Goal: Task Accomplishment & Management: Complete application form

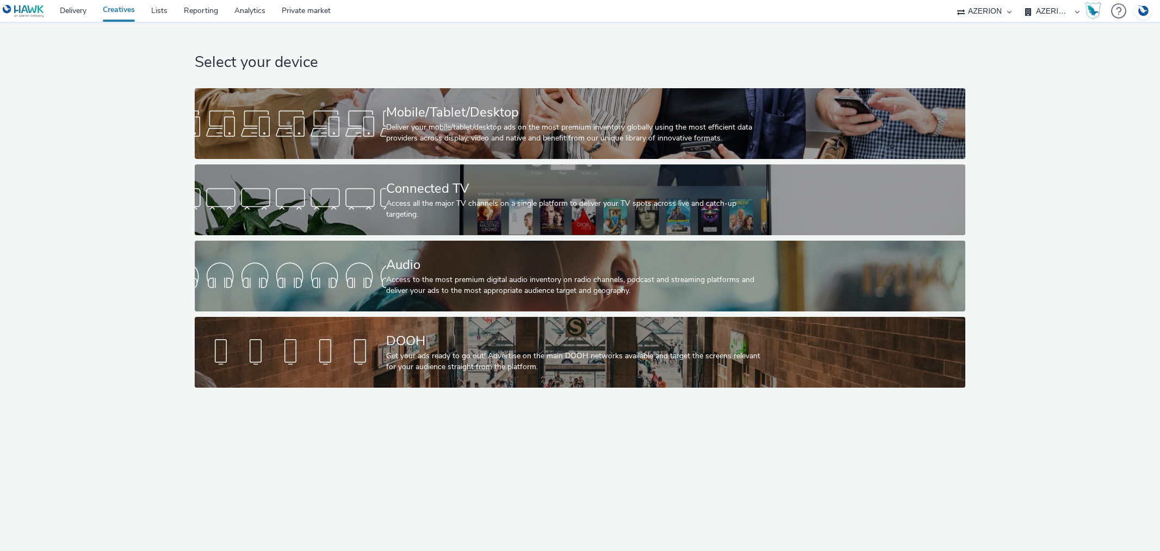
select select "b626f941-834b-427f-b453-0a2b95f57350"
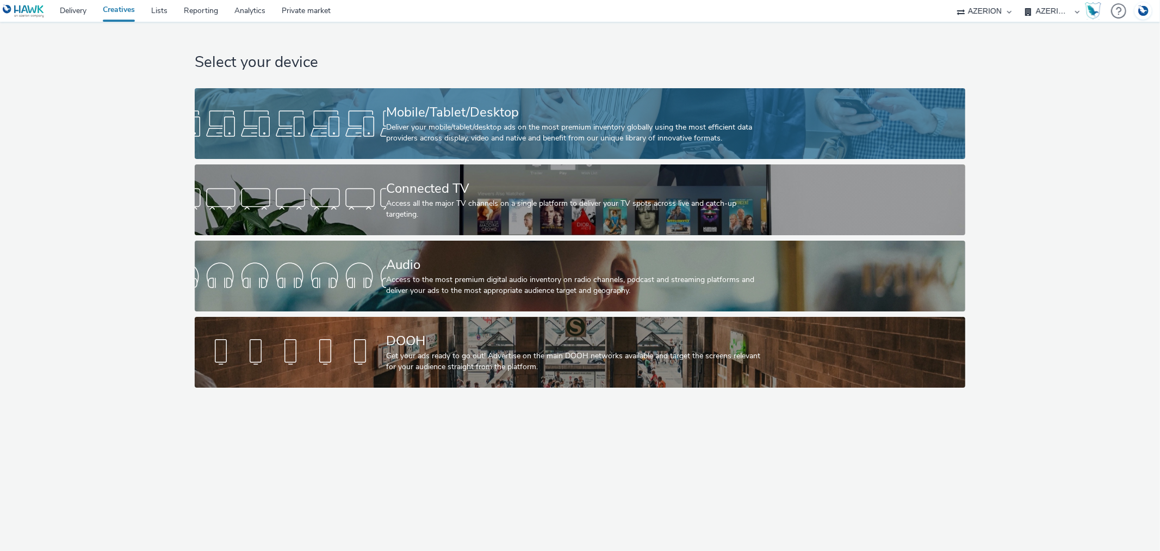
click at [433, 123] on div "Deliver your mobile/tablet/desktop ads on the most premium inventory globally u…" at bounding box center [578, 133] width 384 height 22
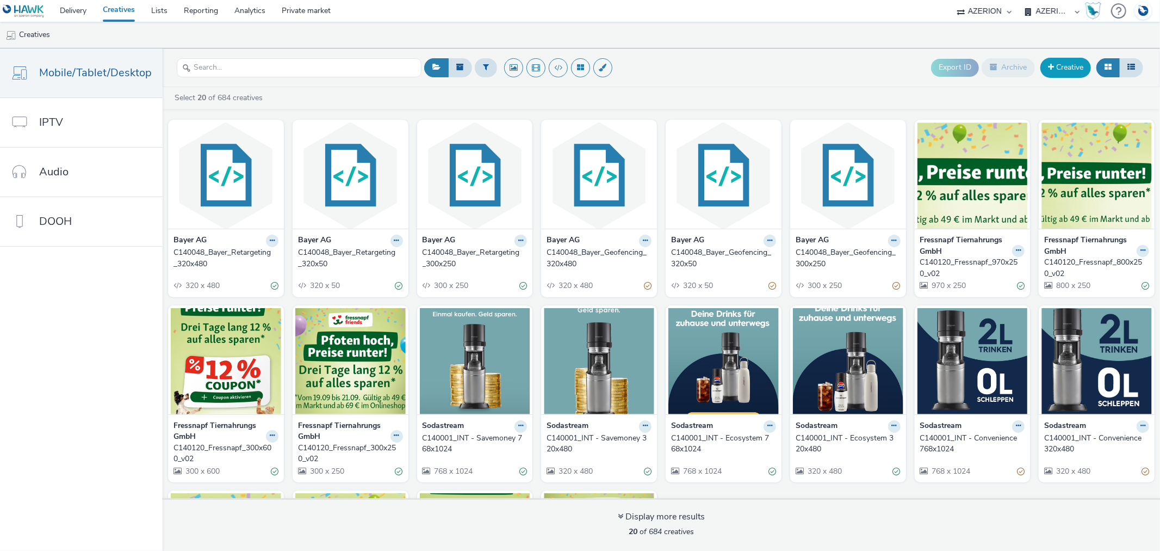
click at [1061, 64] on link "Creative" at bounding box center [1066, 68] width 51 height 20
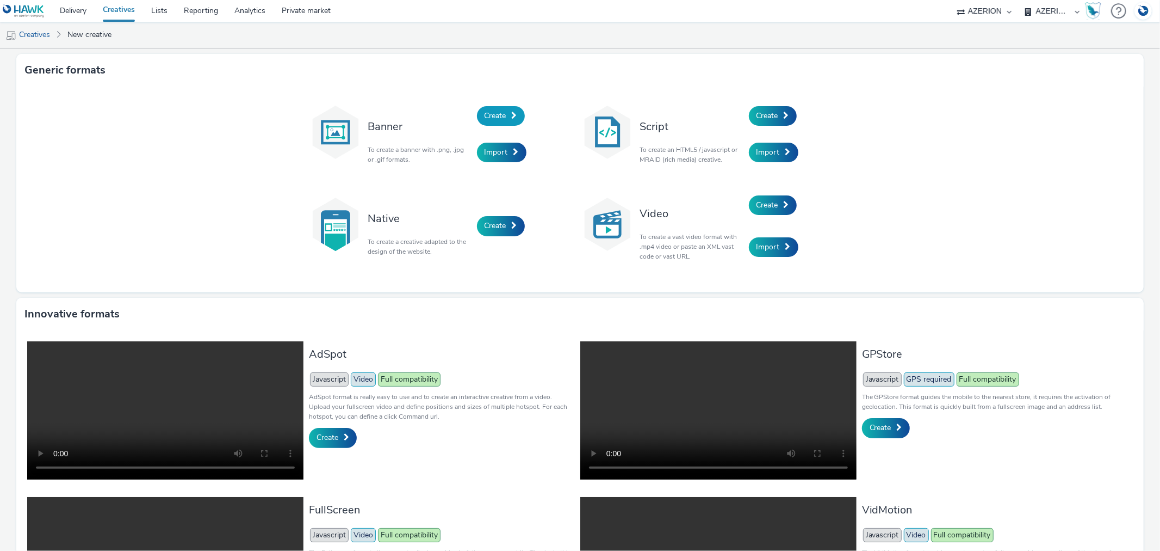
click at [485, 116] on span "Create" at bounding box center [496, 115] width 22 height 10
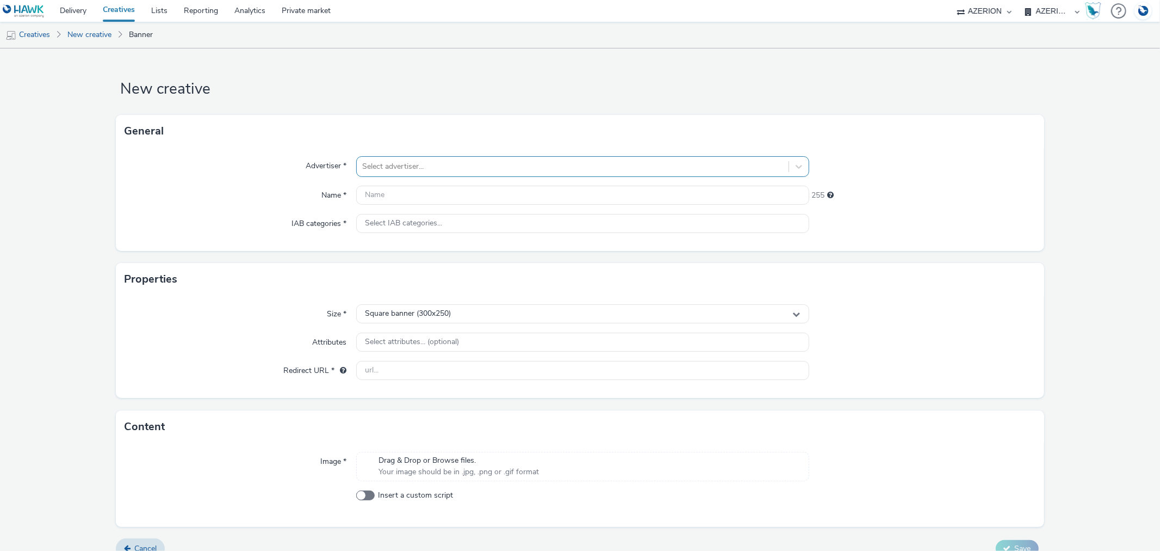
click at [408, 165] on div at bounding box center [572, 166] width 421 height 13
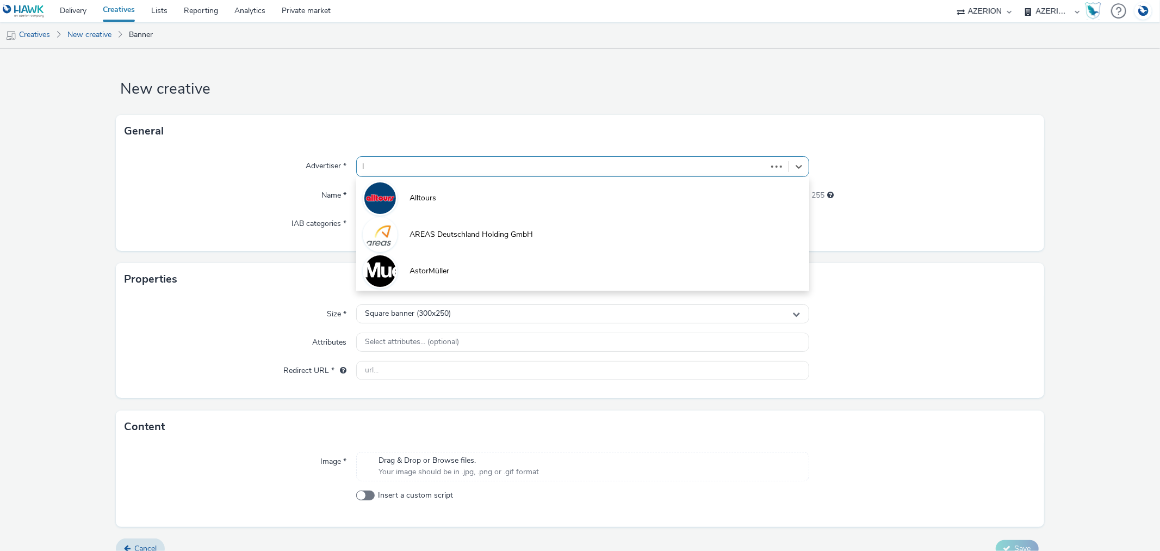
type input "le"
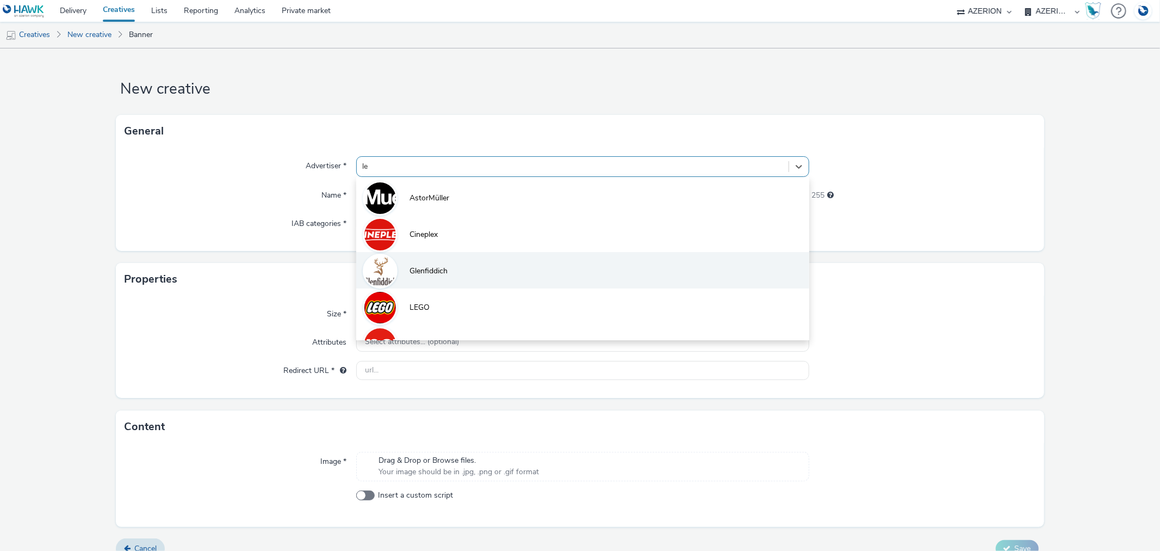
scroll to position [60, 0]
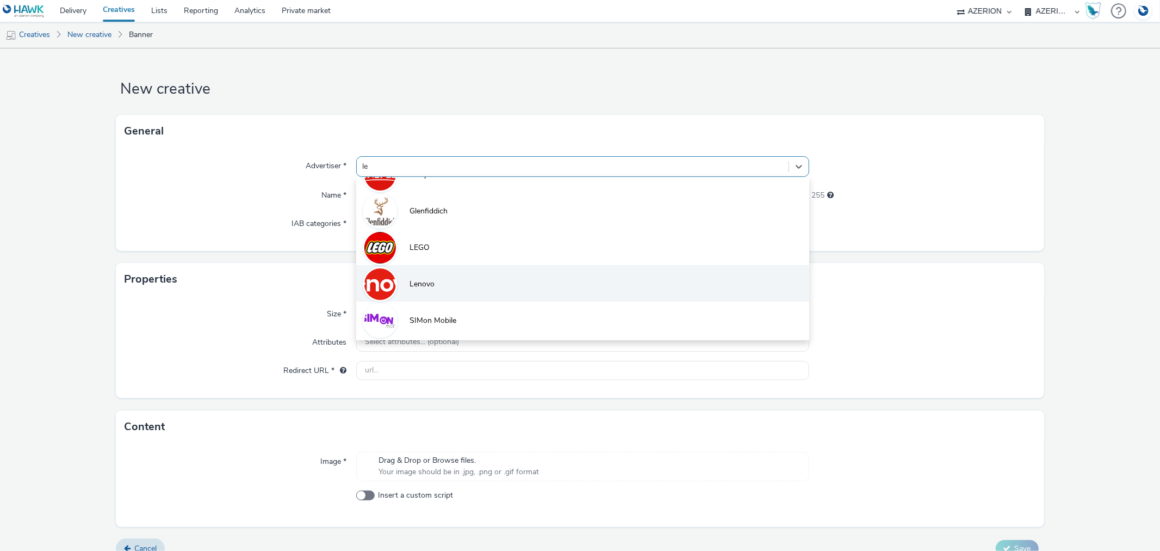
click at [430, 280] on span "Lenovo" at bounding box center [422, 284] width 25 height 11
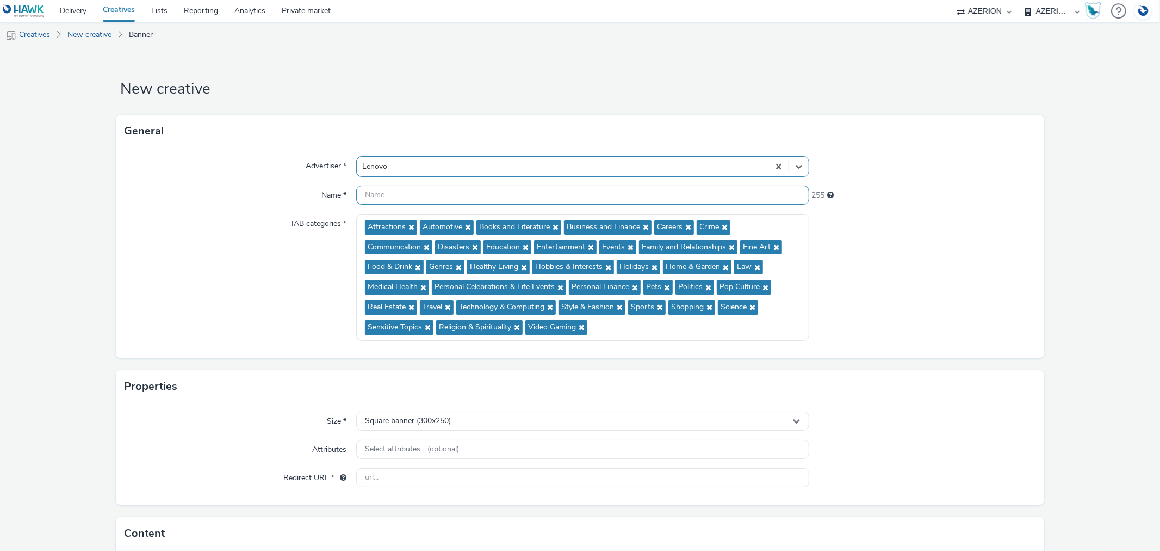
click at [407, 193] on input "text" at bounding box center [582, 195] width 453 height 19
paste input "128571"
drag, startPoint x: 420, startPoint y: 191, endPoint x: 318, endPoint y: 189, distance: 101.8
click at [318, 189] on div "Name * 128571 248" at bounding box center [580, 196] width 911 height 20
paste input "C140196"
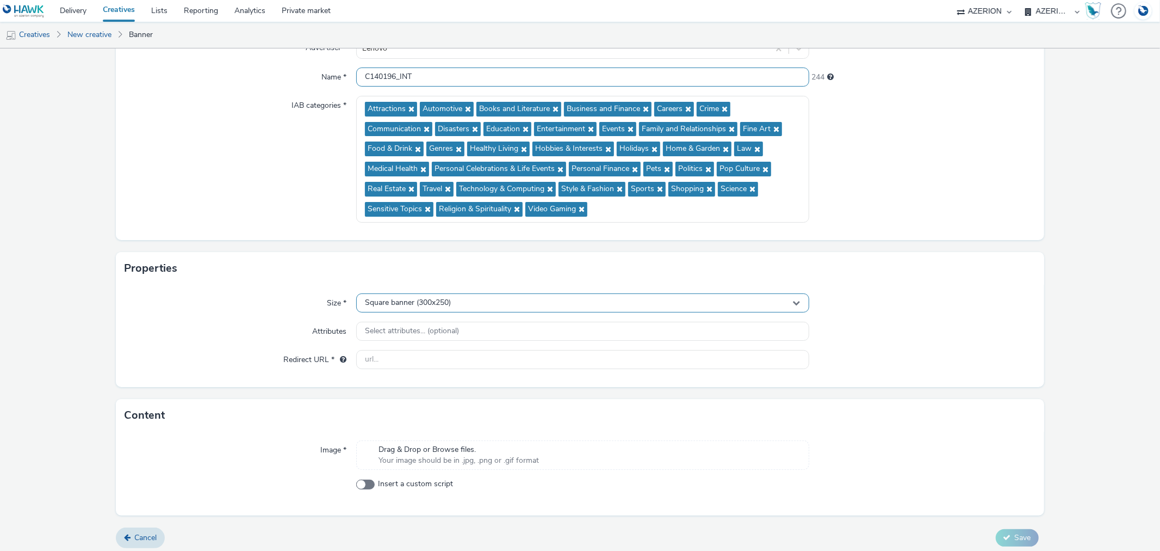
scroll to position [123, 0]
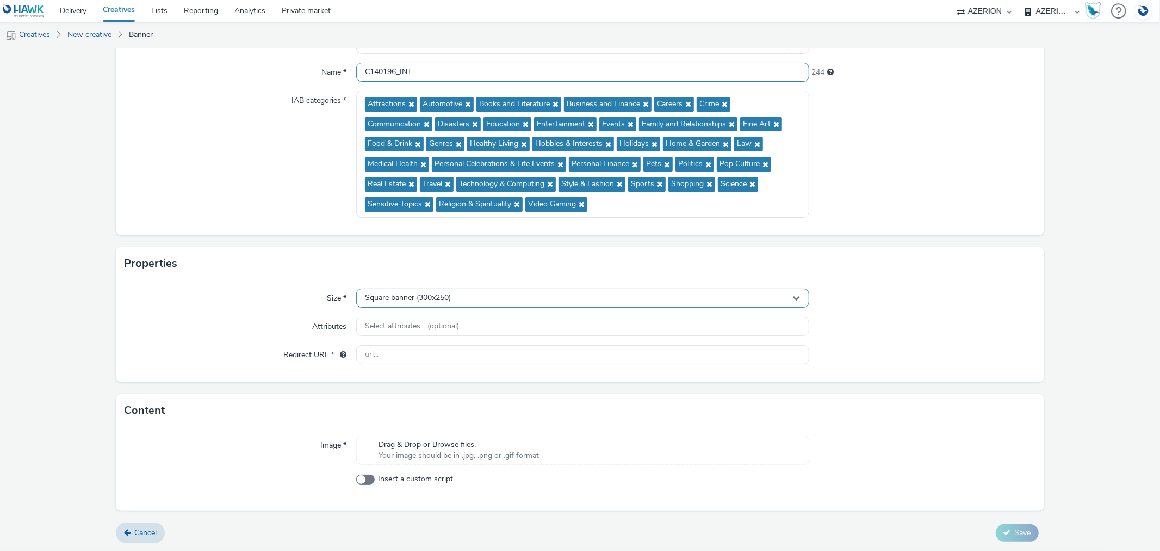
type input "C140196_INT"
click at [398, 293] on span "Square banner (300x250)" at bounding box center [408, 297] width 86 height 9
click at [395, 379] on span "Full screen portrait (320x480)" at bounding box center [413, 379] width 101 height 11
click at [417, 354] on input "text" at bounding box center [582, 354] width 453 height 19
paste input "[URL][DOMAIN_NAME]"
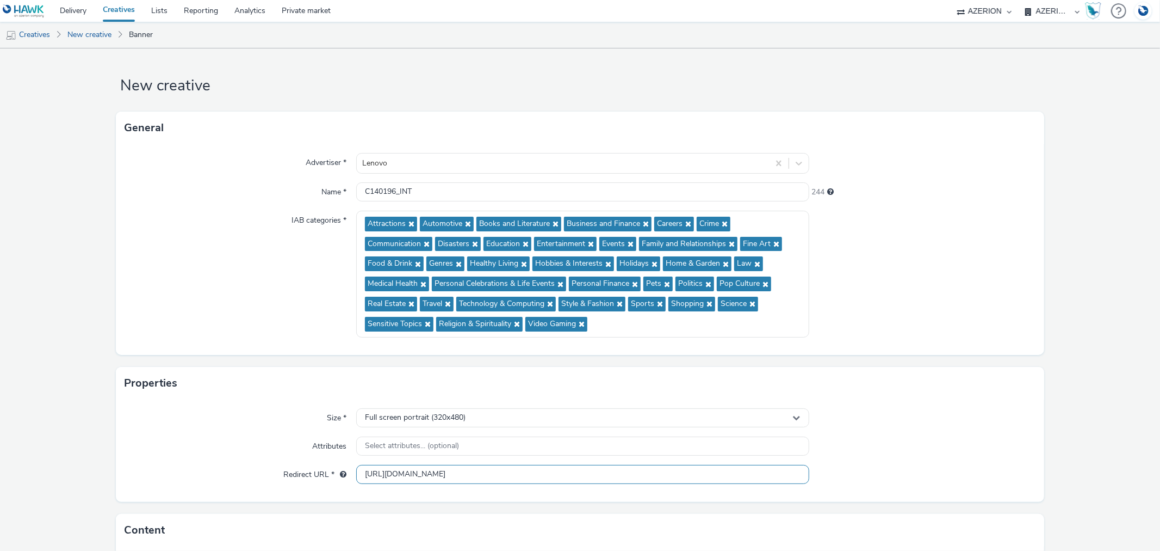
scroll to position [0, 0]
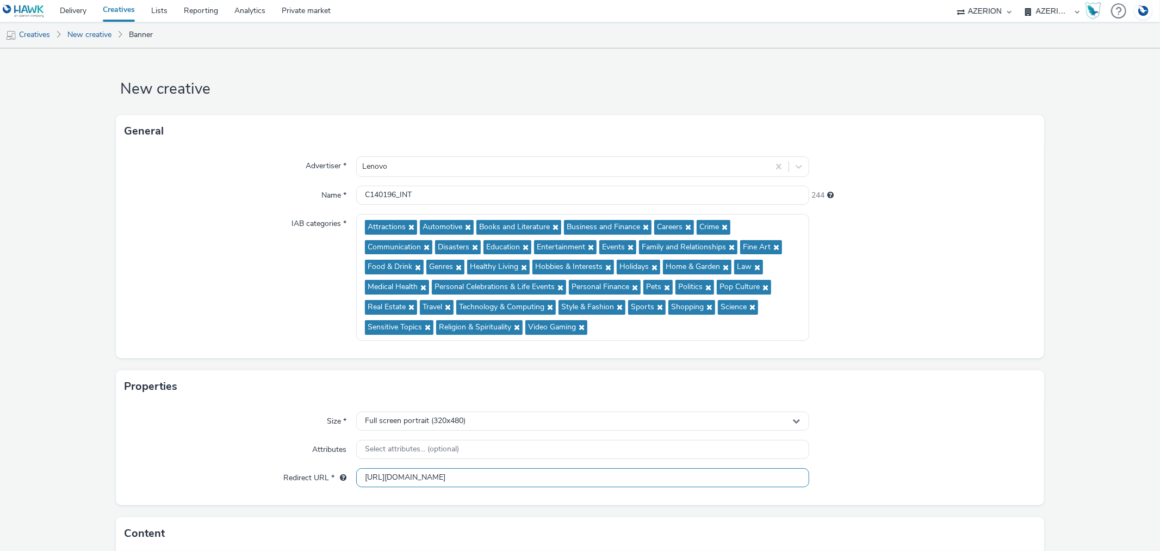
type input "[URL][DOMAIN_NAME]"
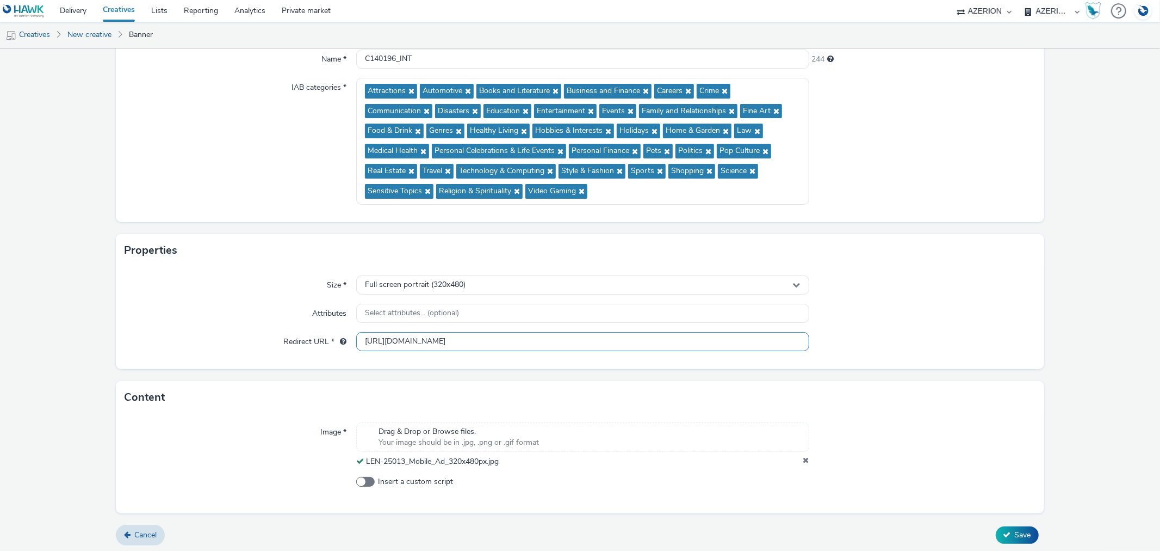
scroll to position [139, 0]
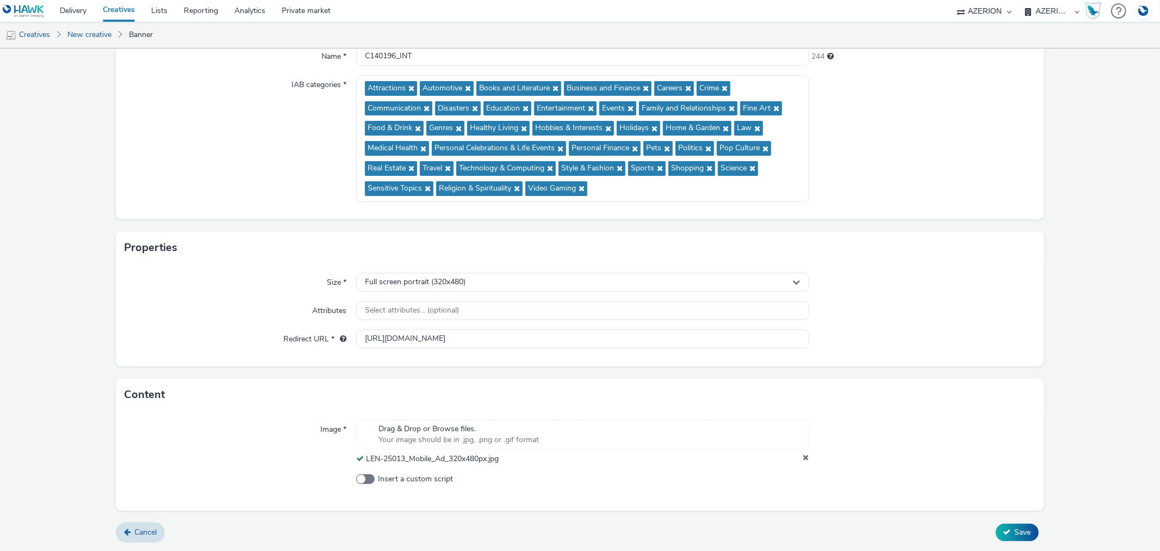
click at [1004, 541] on form "New creative General Advertiser * Lenovo Name * C140196_INT 244 IAB categories …" at bounding box center [580, 230] width 1160 height 641
click at [1015, 533] on span "Save" at bounding box center [1023, 532] width 16 height 10
click at [802, 454] on div "Image * Drag & Drop or Browse files. Your image should be in .jpg, .png or .gif…" at bounding box center [580, 447] width 911 height 56
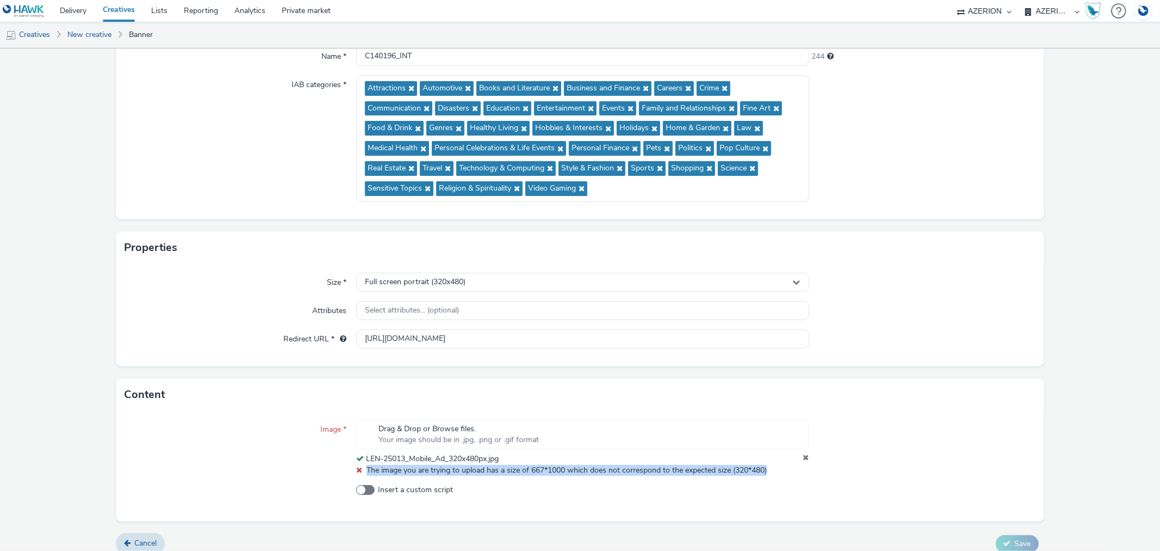
click at [795, 449] on div at bounding box center [795, 449] width 0 height 0
click at [803, 459] on icon at bounding box center [806, 458] width 6 height 11
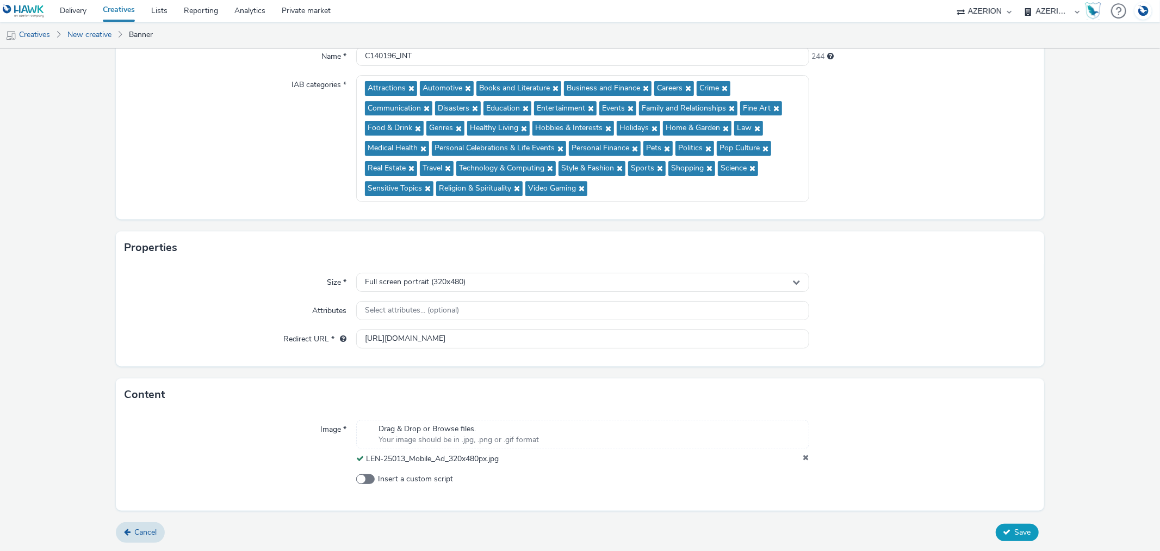
click at [1011, 537] on button "Save" at bounding box center [1017, 531] width 43 height 17
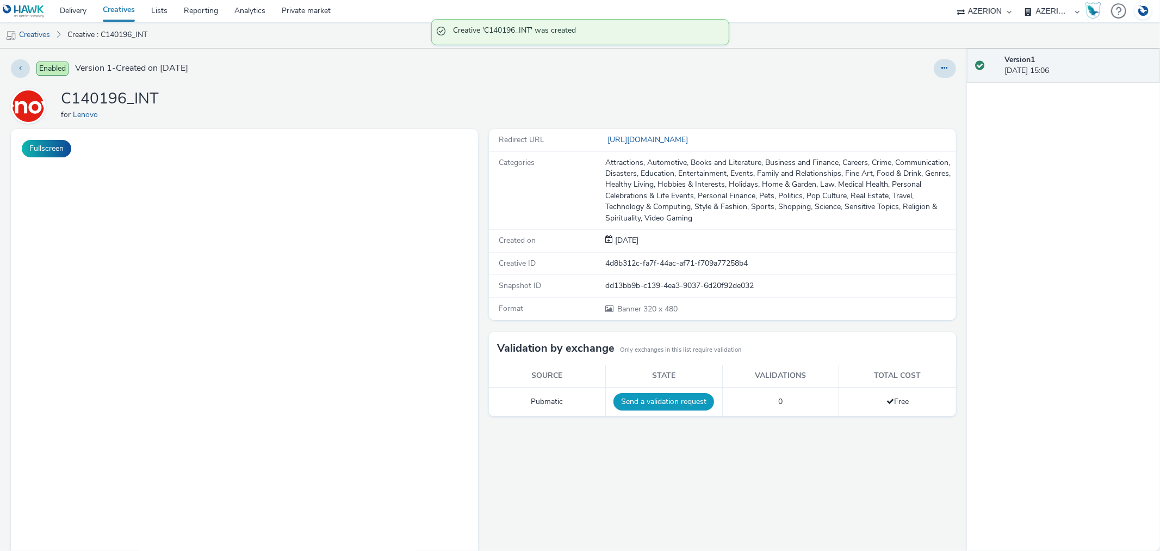
click at [657, 400] on button "Send a validation request" at bounding box center [664, 401] width 101 height 17
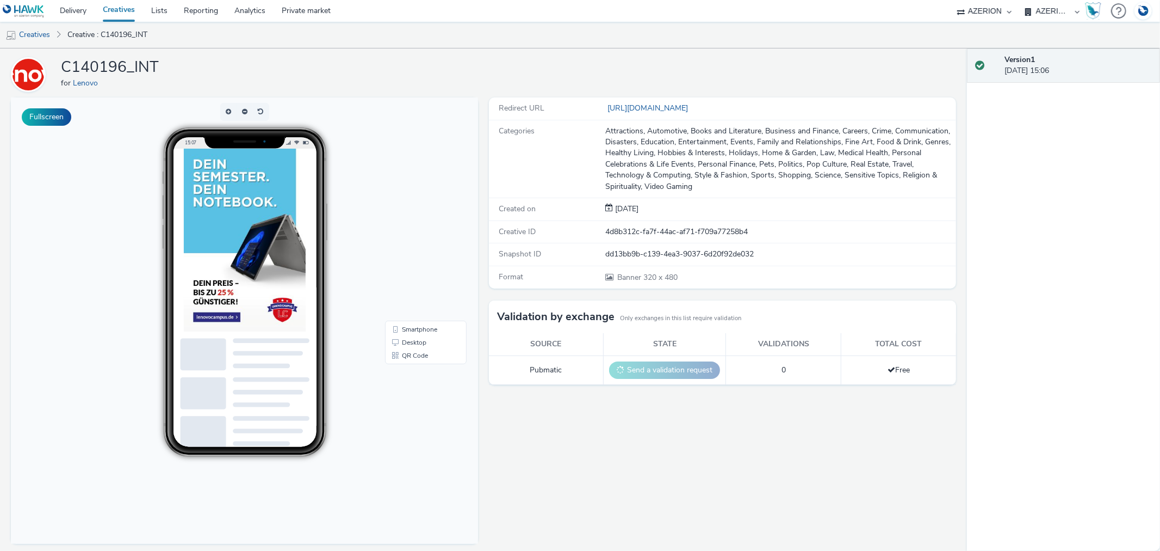
scroll to position [36, 0]
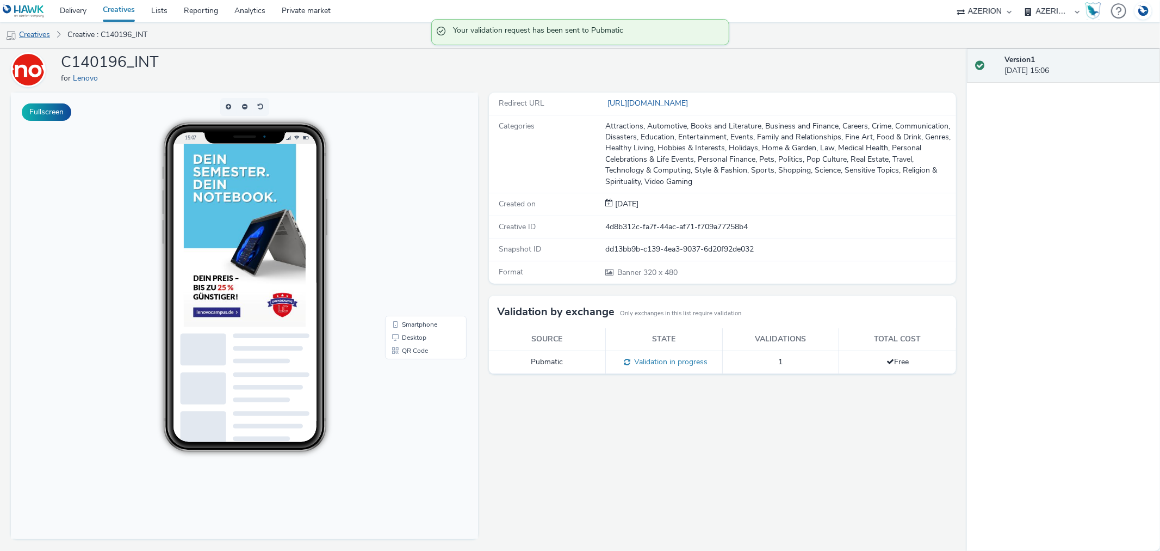
click at [33, 32] on link "Creatives" at bounding box center [27, 35] width 55 height 26
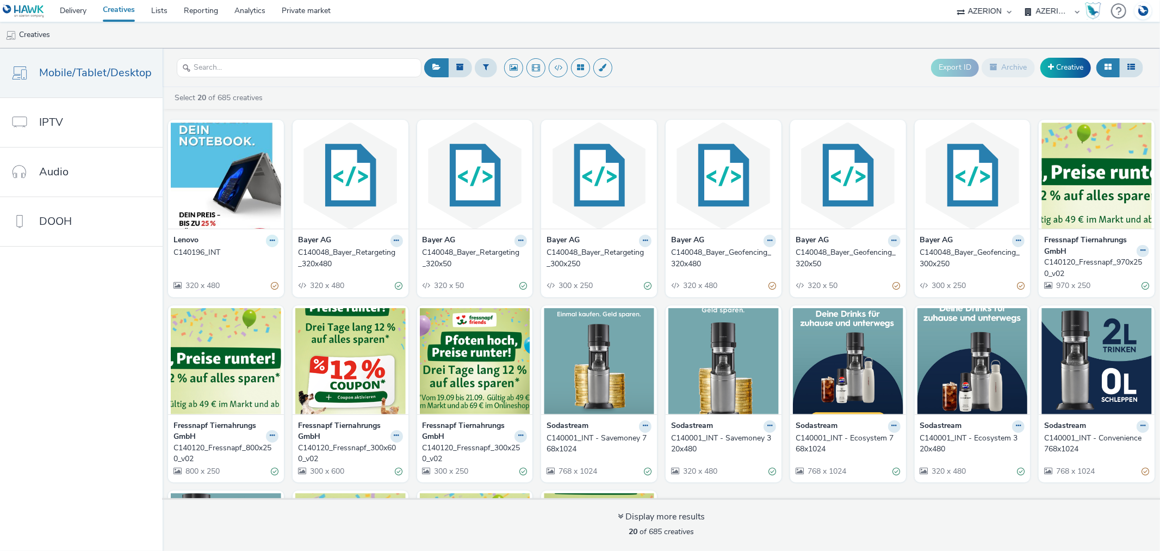
click at [270, 243] on icon at bounding box center [272, 240] width 5 height 7
click at [245, 279] on link "Duplicate" at bounding box center [238, 281] width 82 height 22
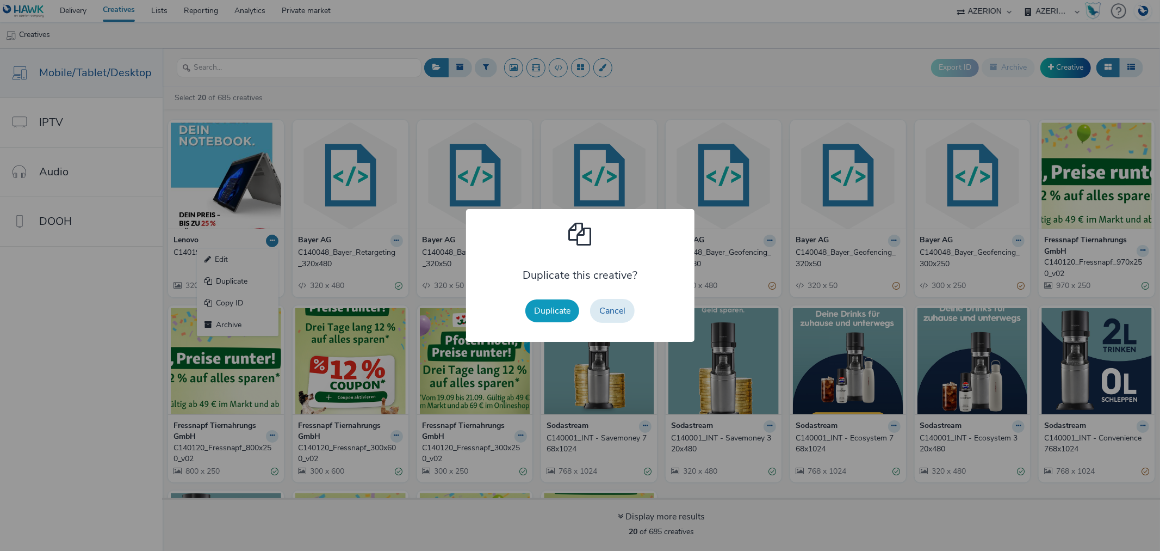
click at [545, 311] on button "Duplicate" at bounding box center [552, 310] width 54 height 23
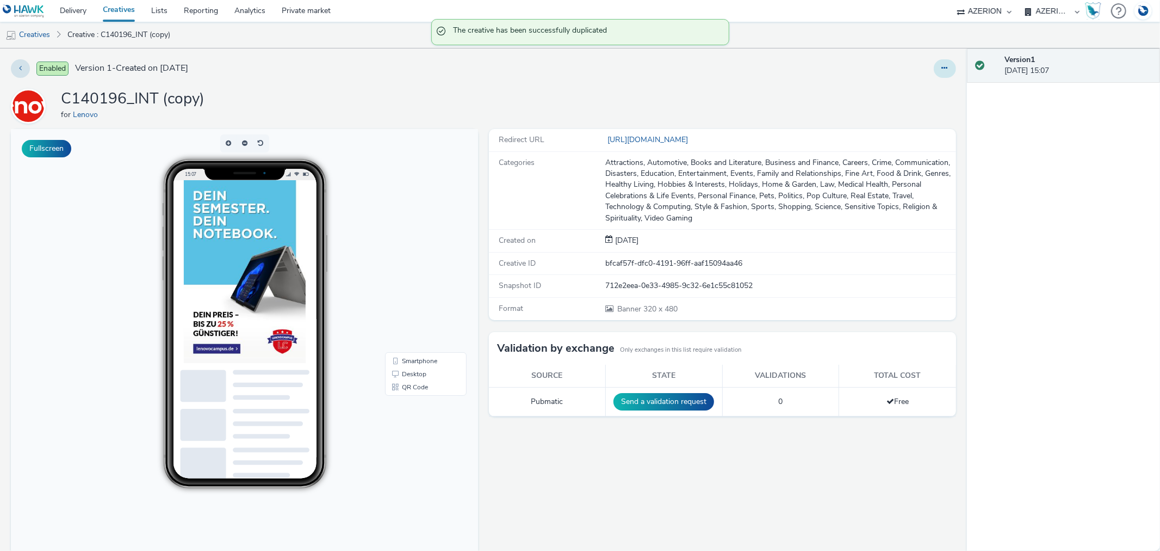
click at [934, 63] on button at bounding box center [945, 68] width 22 height 18
click at [890, 91] on link "Edit" at bounding box center [916, 90] width 82 height 22
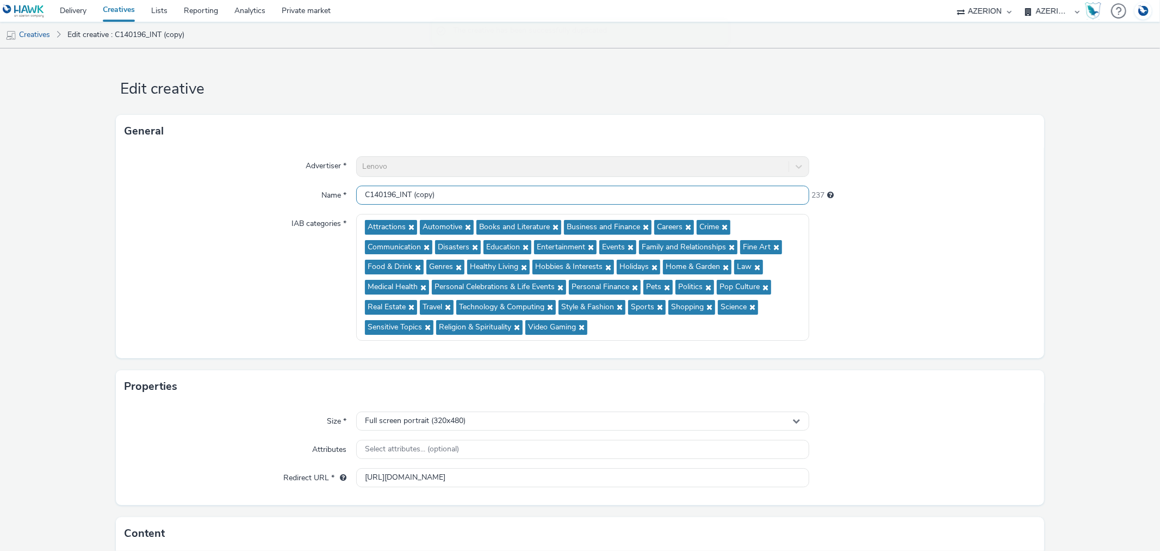
click at [399, 191] on input "C140196_INT (copy)" at bounding box center [582, 195] width 453 height 19
drag, startPoint x: 397, startPoint y: 195, endPoint x: 524, endPoint y: 199, distance: 126.8
click at [524, 199] on input "C140196_INT (copy)" at bounding box center [582, 195] width 453 height 19
type input "C140196_MRT"
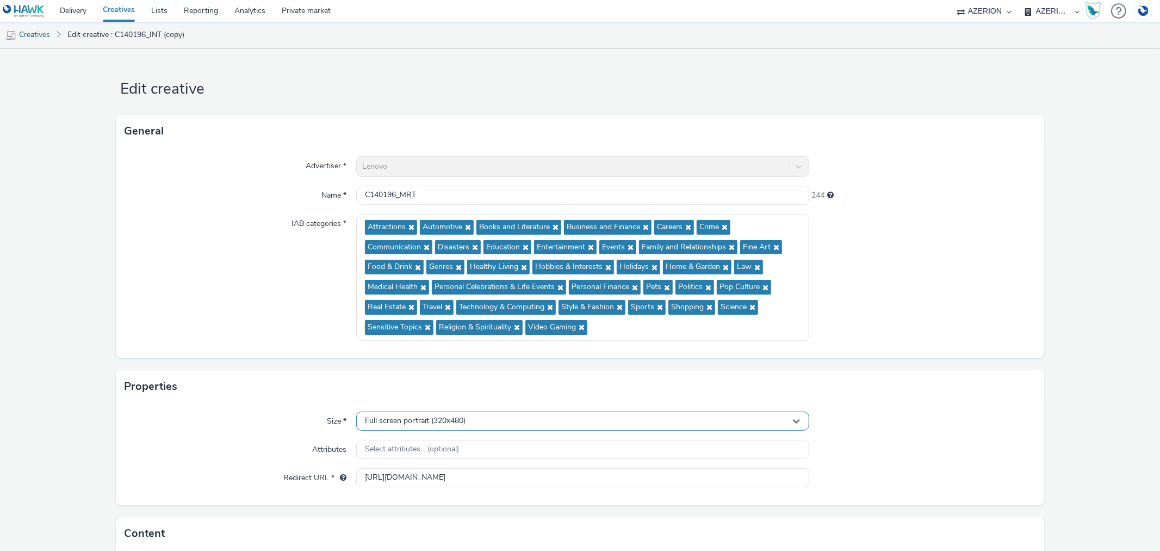
click at [470, 422] on div "Full screen portrait (320x480)" at bounding box center [582, 420] width 453 height 19
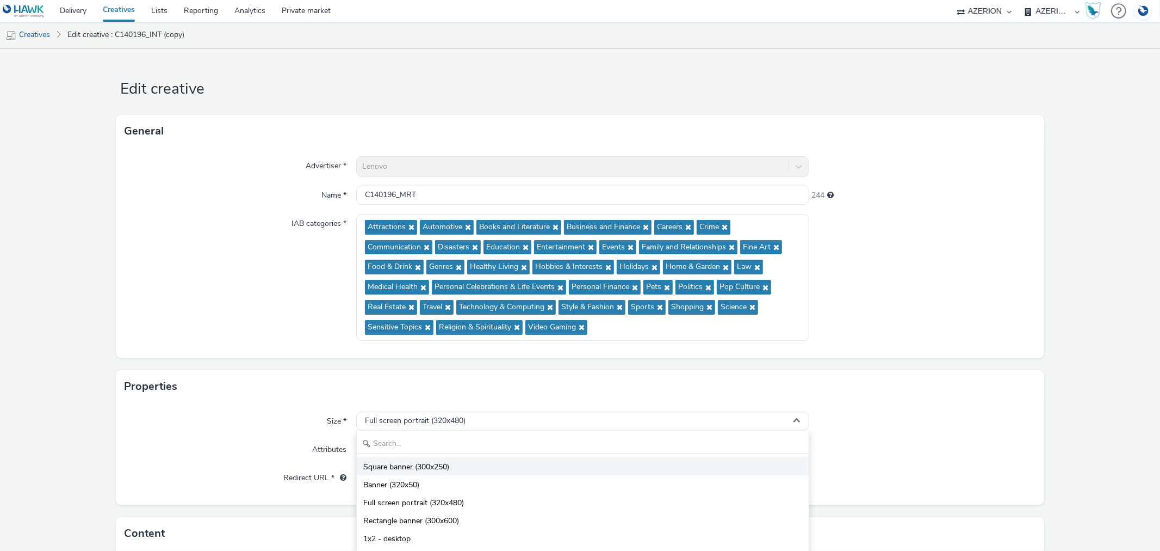
click at [403, 468] on span "Square banner (300x250)" at bounding box center [406, 466] width 86 height 11
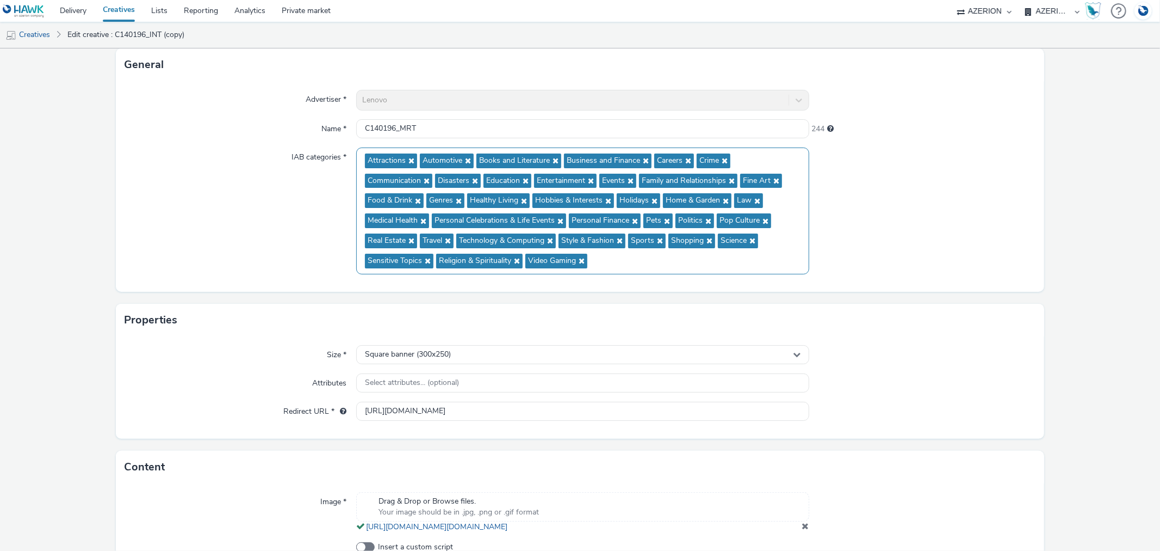
scroll to position [145, 0]
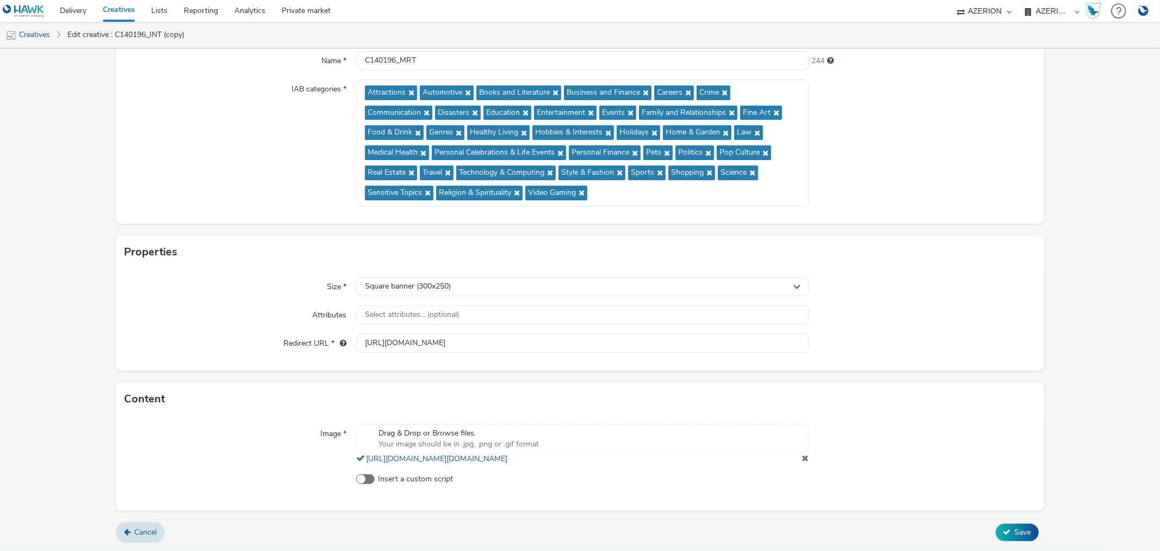
click at [802, 459] on span at bounding box center [805, 457] width 7 height 9
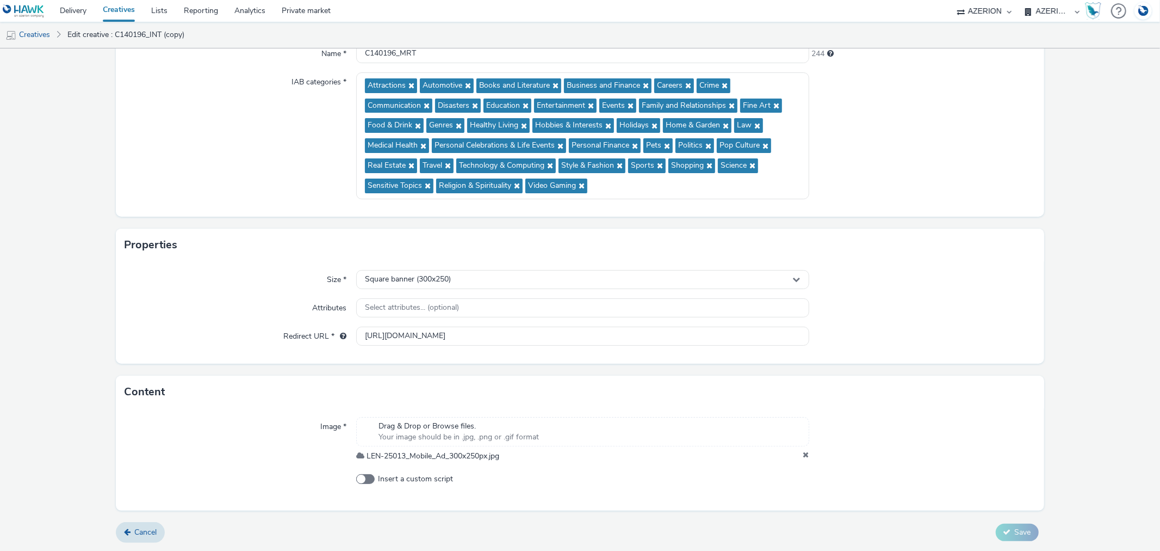
scroll to position [139, 0]
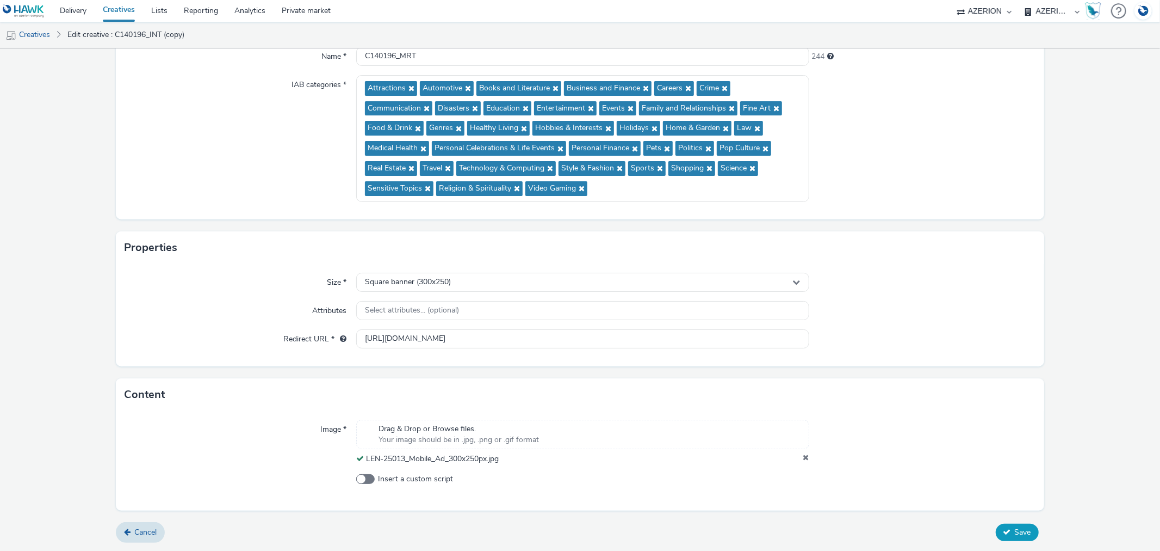
click at [1019, 530] on span "Save" at bounding box center [1023, 532] width 16 height 10
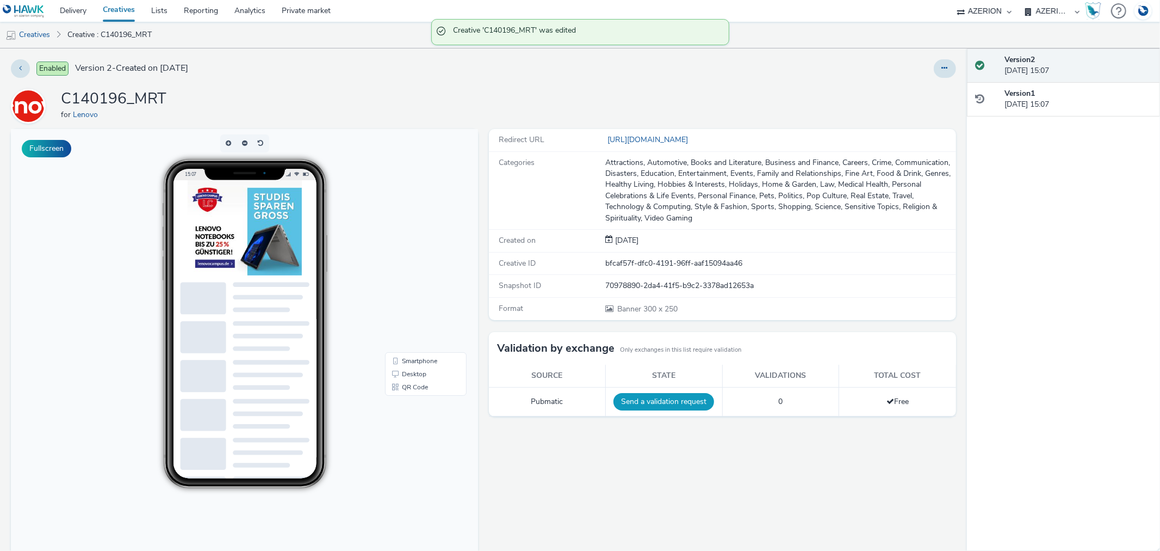
click at [646, 394] on button "Send a validation request" at bounding box center [664, 401] width 101 height 17
click at [69, 8] on link "Delivery" at bounding box center [73, 11] width 43 height 22
